Goal: Information Seeking & Learning: Learn about a topic

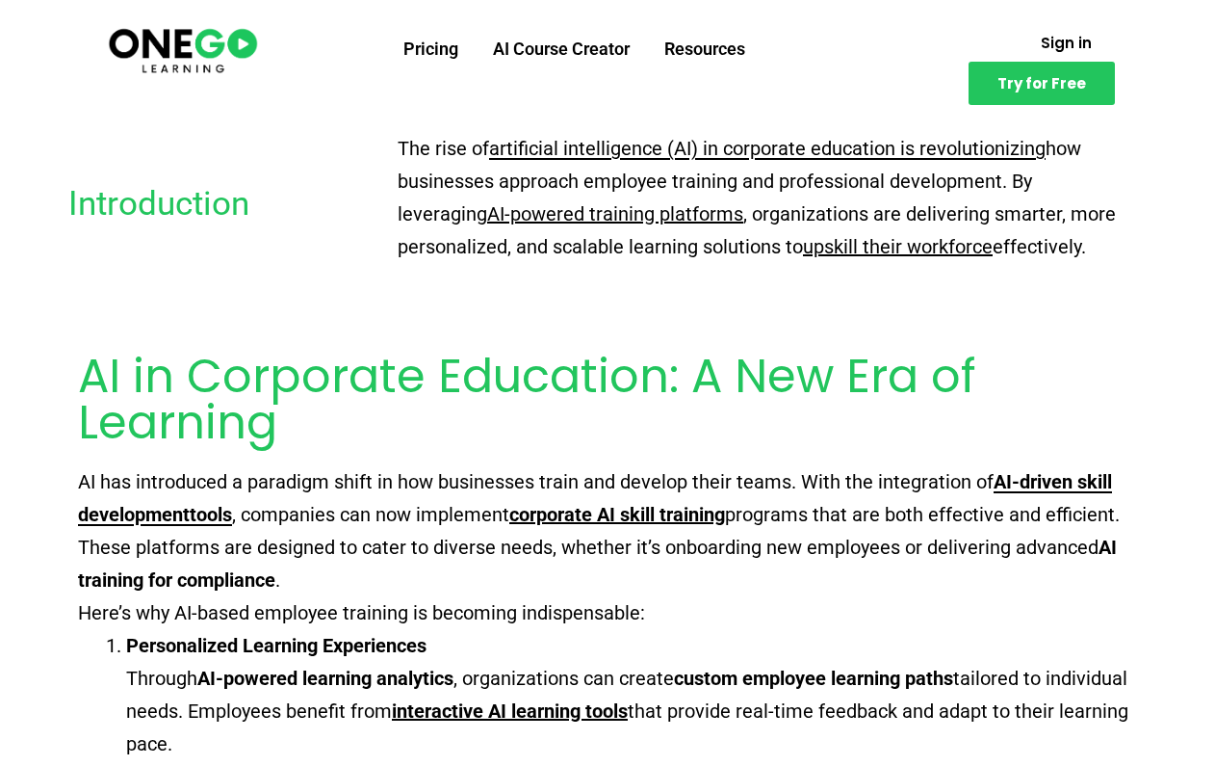
scroll to position [313, 0]
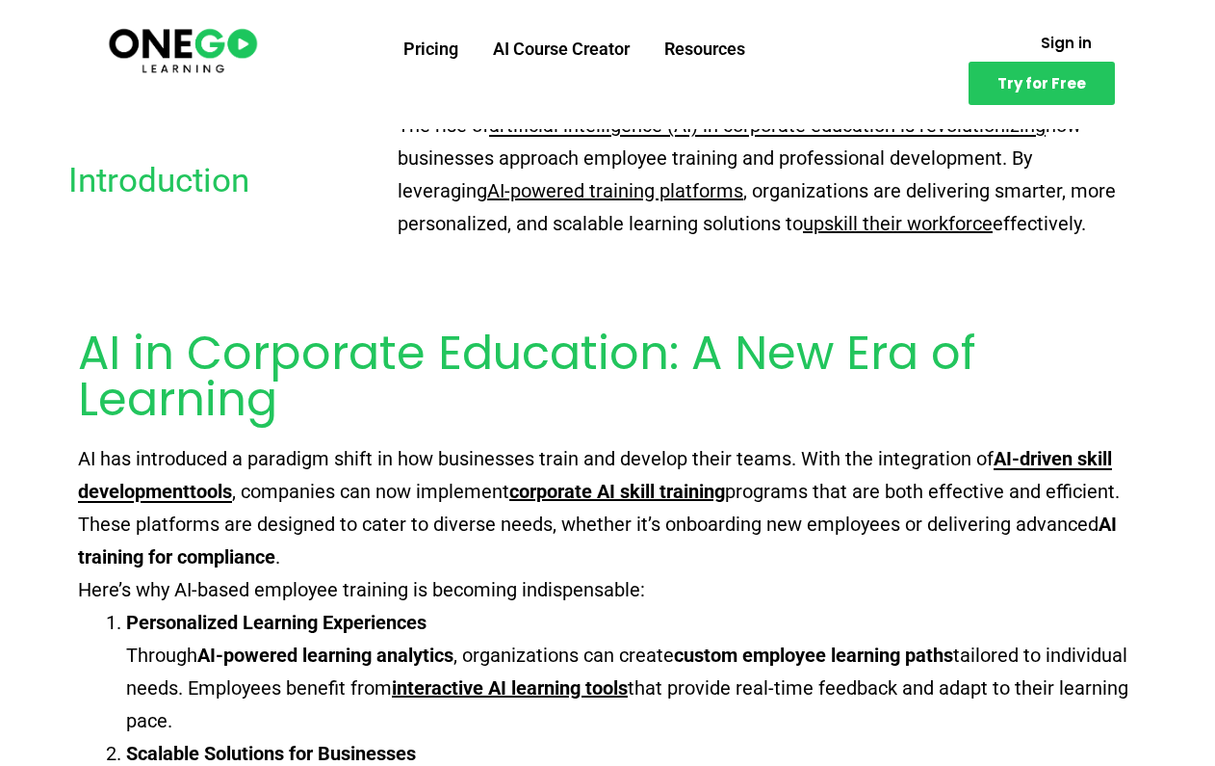
click at [665, 299] on div "AI in Corporate Education: A New Era of Learning" at bounding box center [607, 355] width 1059 height 135
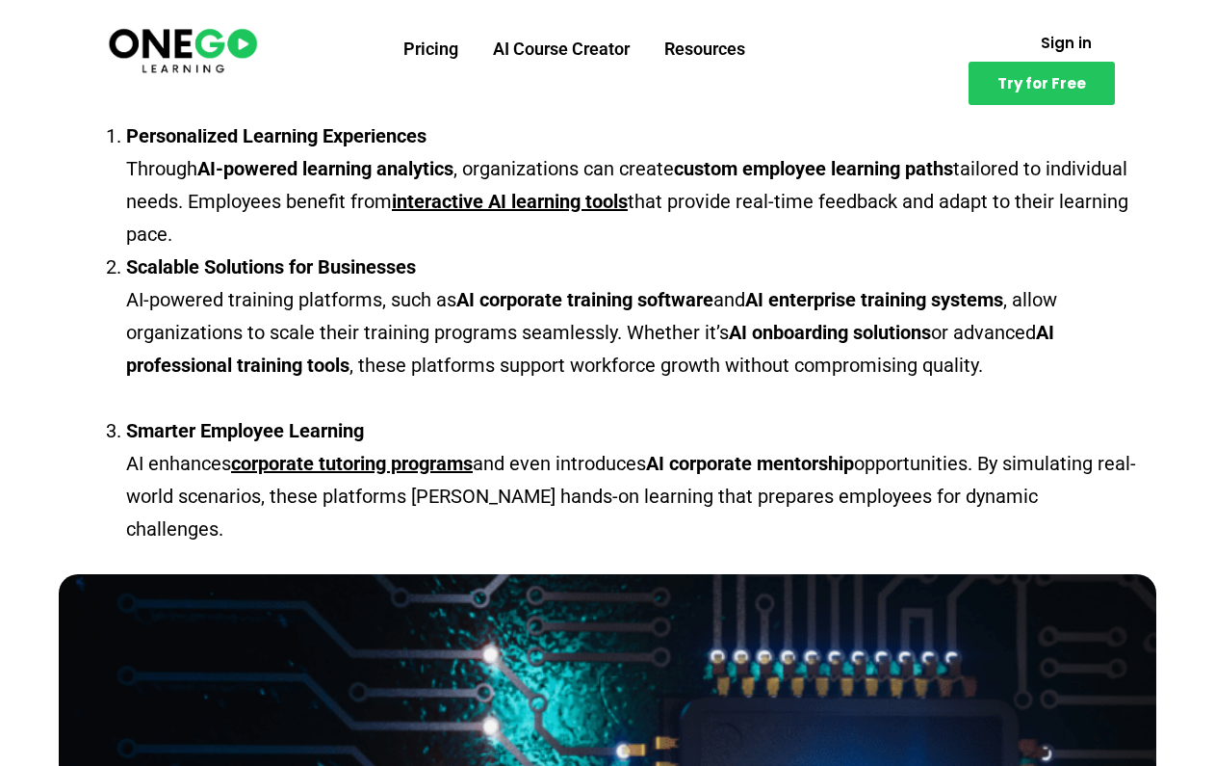
scroll to position [800, 0]
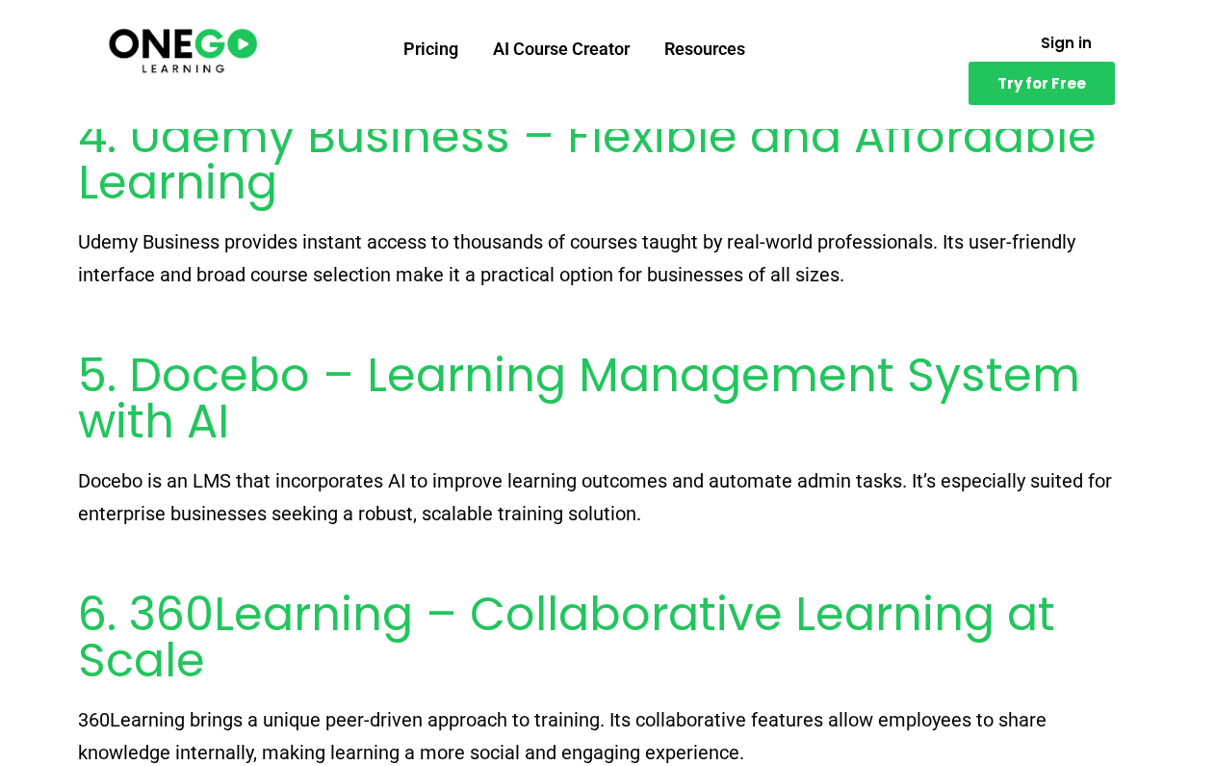
scroll to position [2409, 0]
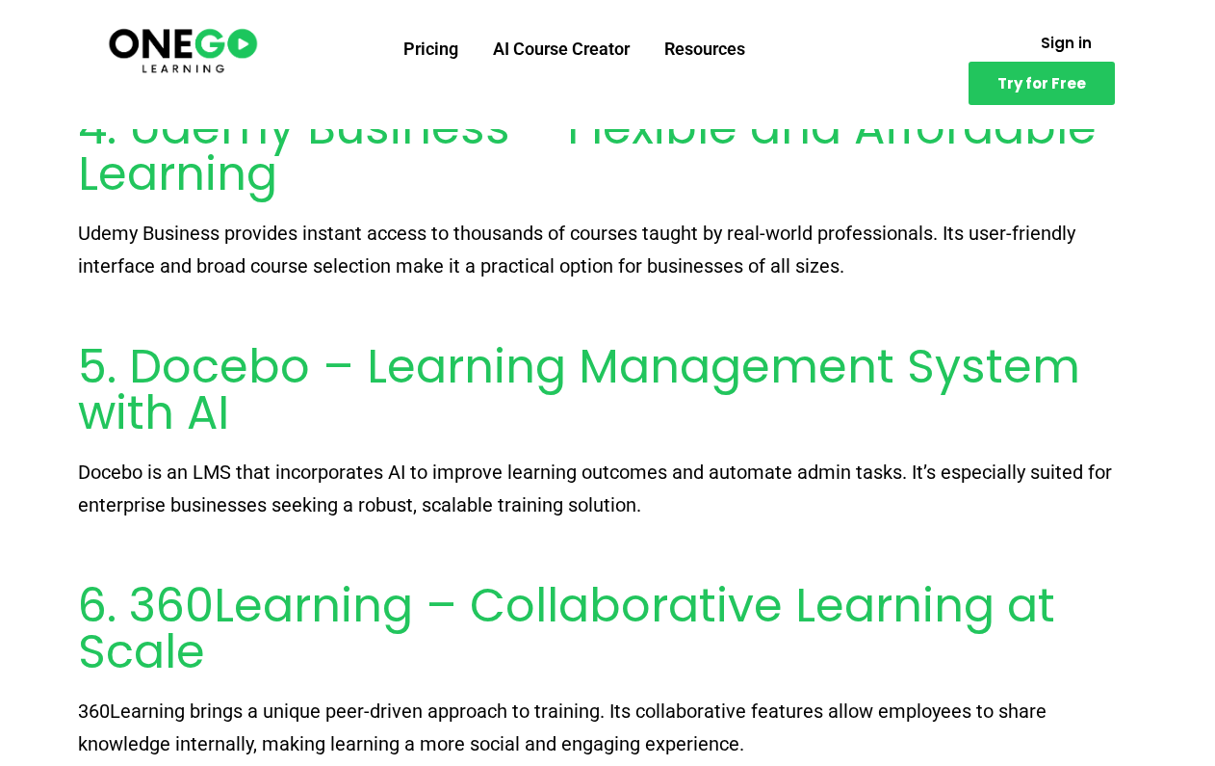
click at [226, 368] on h2 "5. Docebo – Learning Management System with AI" at bounding box center [607, 390] width 1059 height 92
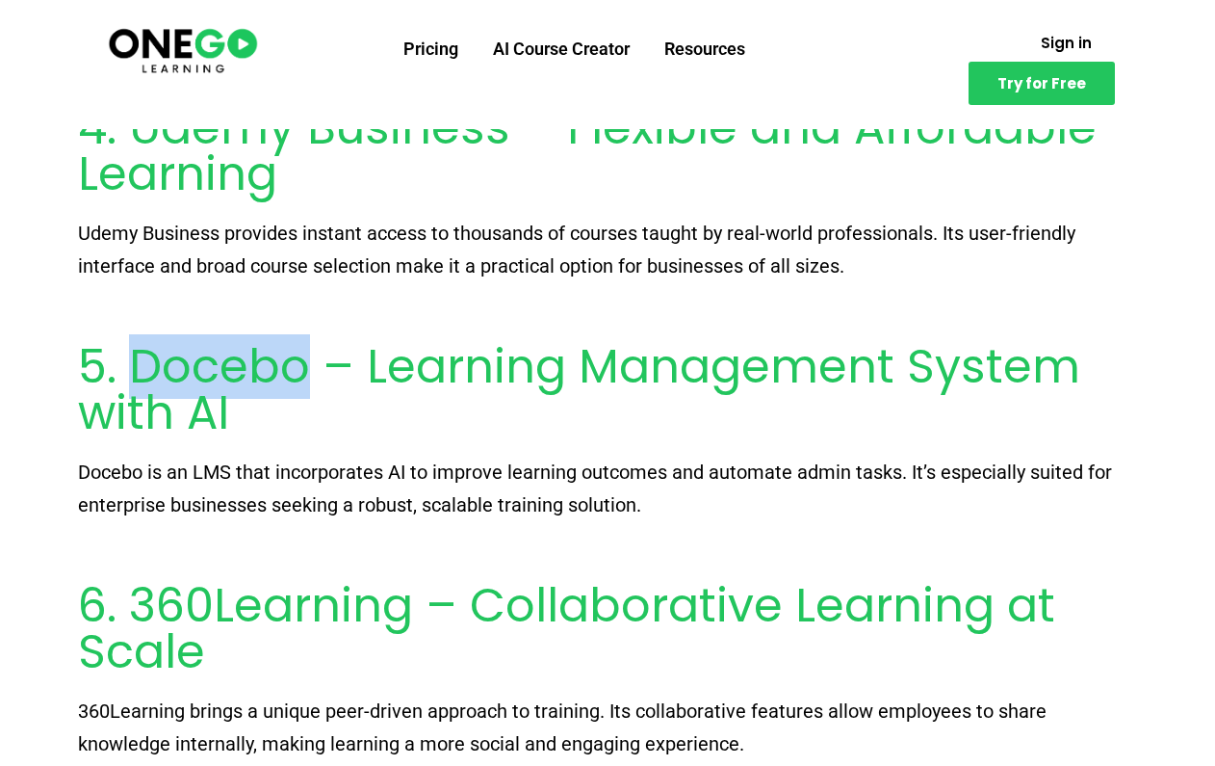
click at [226, 368] on h2 "5. Docebo – Learning Management System with AI" at bounding box center [607, 390] width 1059 height 92
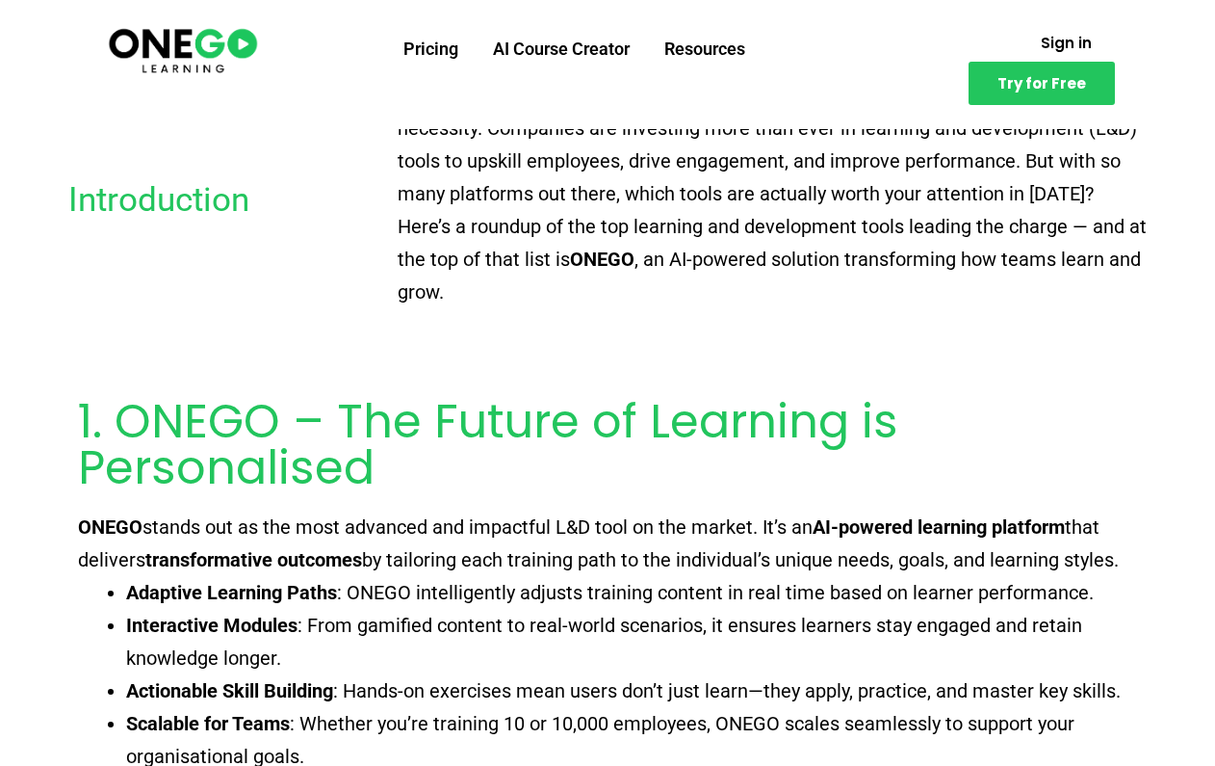
scroll to position [541, 0]
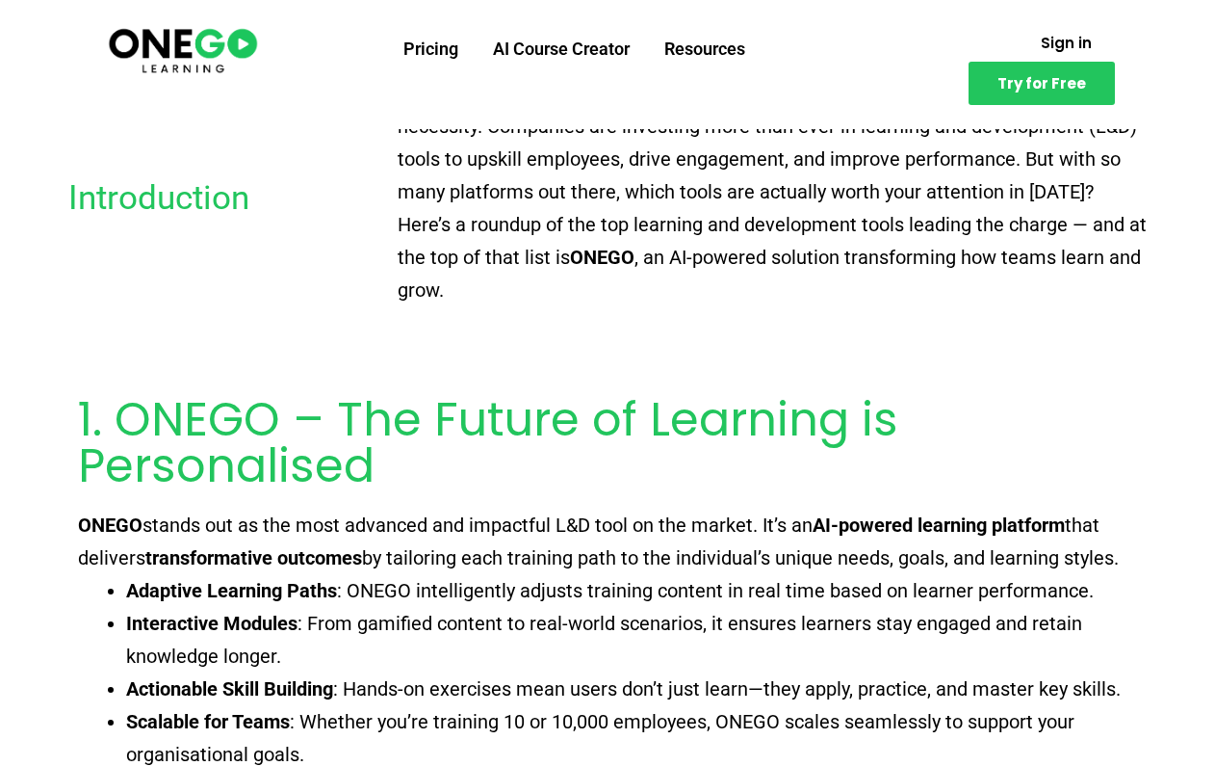
click at [205, 415] on h2 "1. ONEGO – The Future of Learning is Personalised" at bounding box center [607, 443] width 1059 height 92
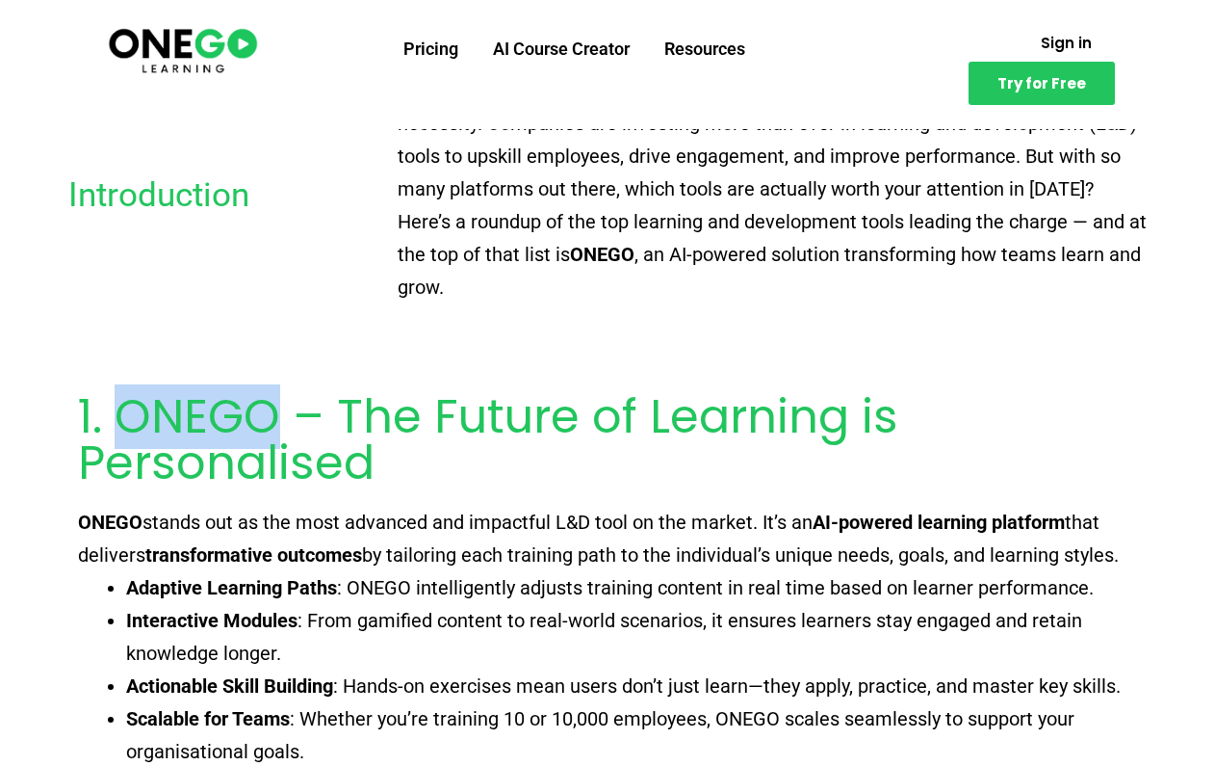
scroll to position [545, 0]
copy h2 "ONEGO"
click at [359, 436] on h2 "1. ONEGO – The Future of Learning is Personalised" at bounding box center [607, 439] width 1059 height 92
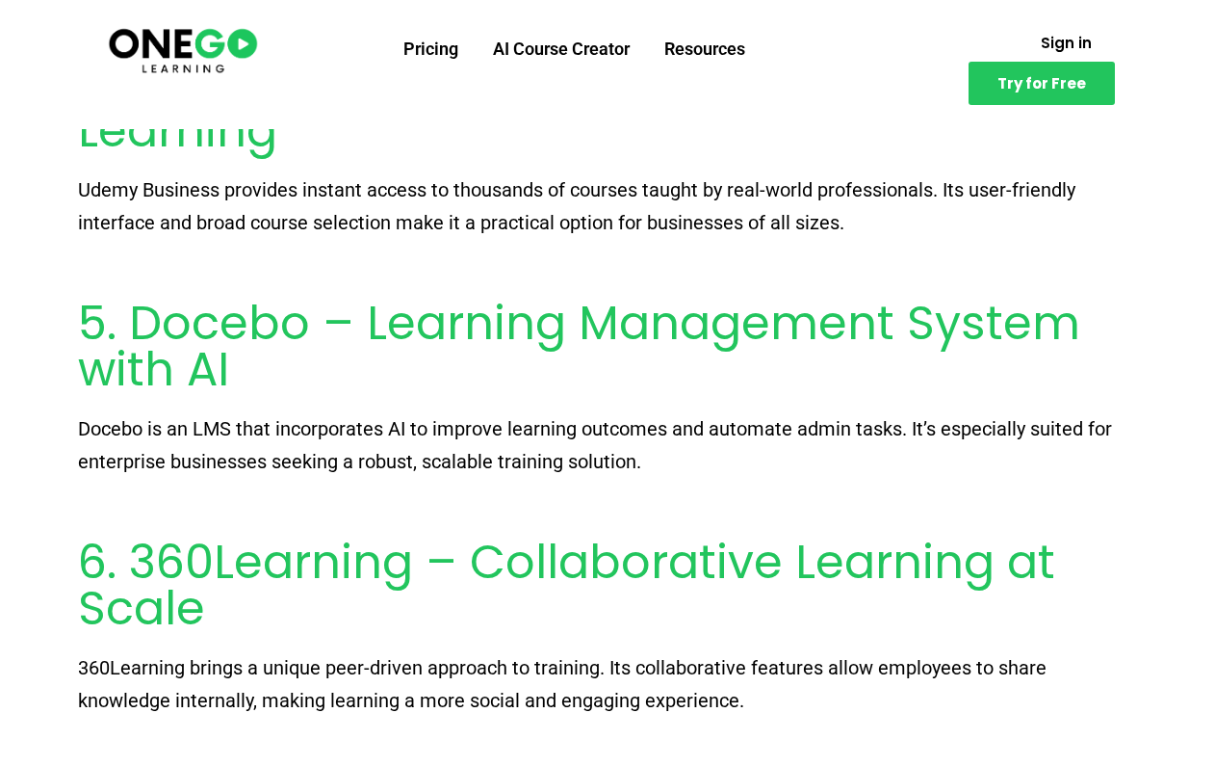
scroll to position [2439, 0]
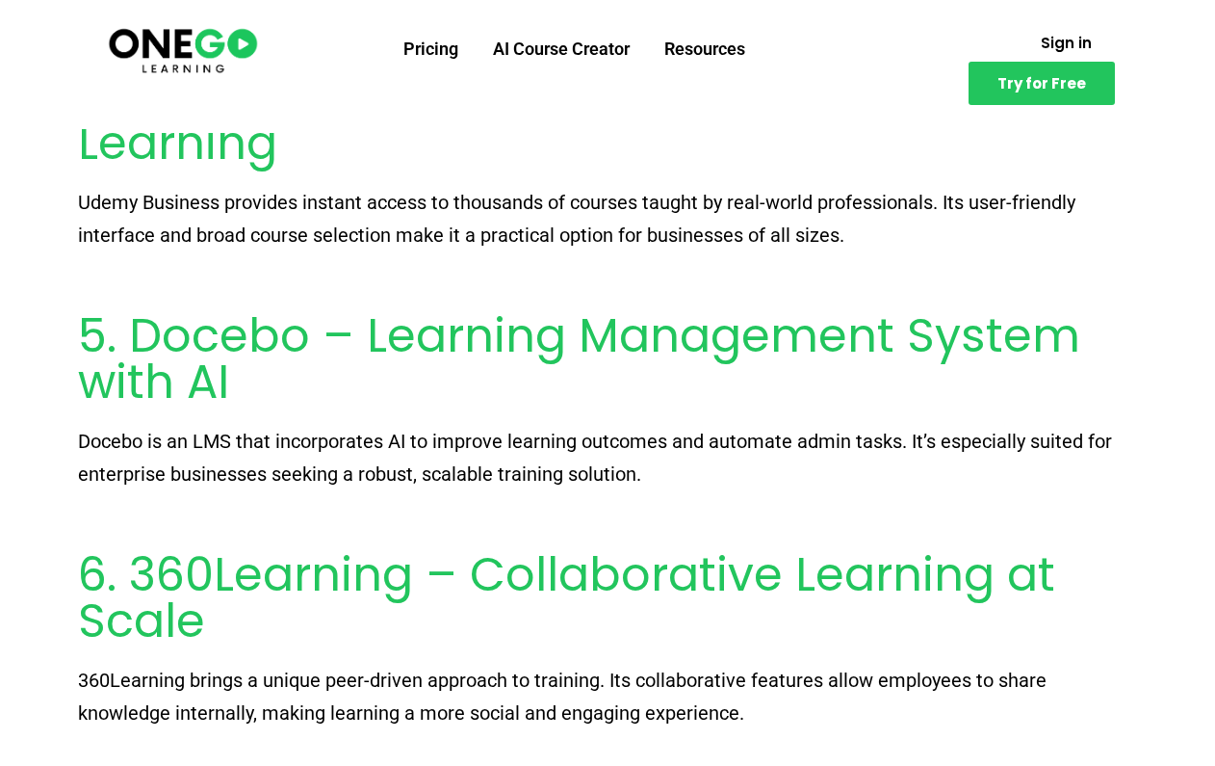
click at [251, 352] on h2 "5. Docebo – Learning Management System with AI" at bounding box center [607, 359] width 1059 height 92
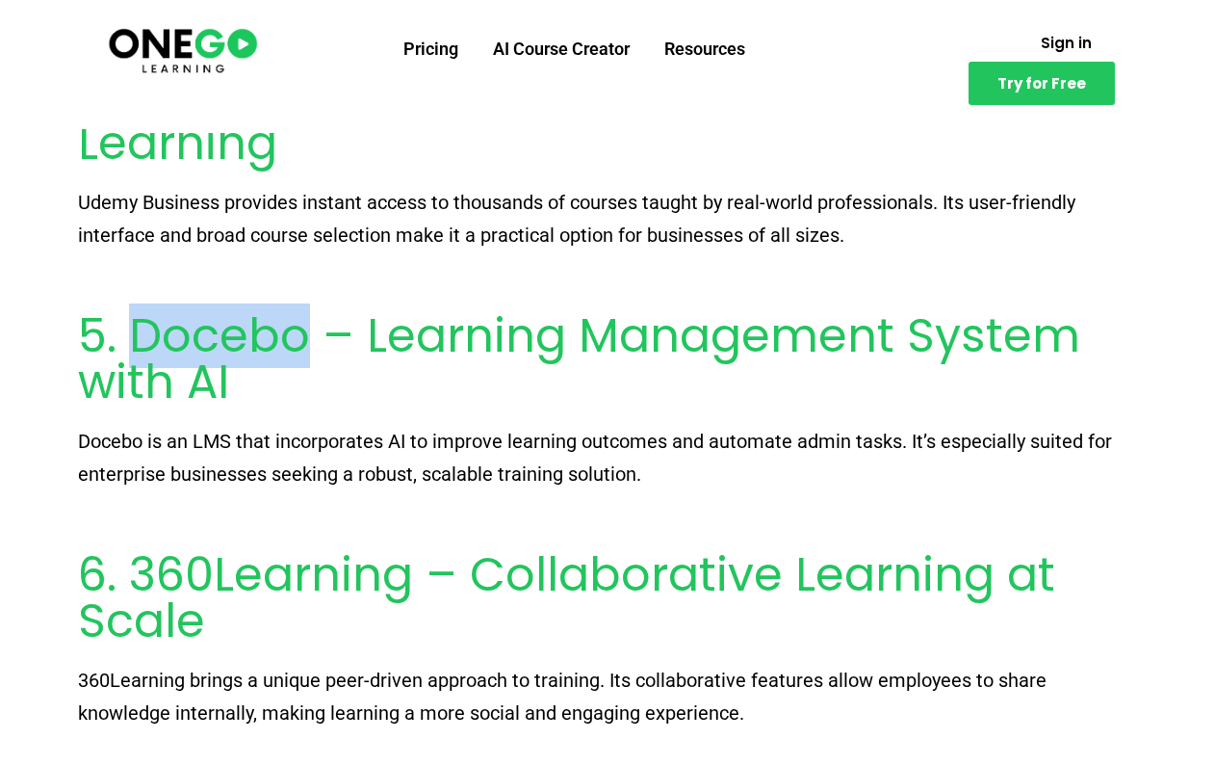
click at [251, 352] on h2 "5. Docebo – Learning Management System with AI" at bounding box center [607, 359] width 1059 height 92
copy h2 "Docebo"
